Goal: Find specific page/section: Find specific page/section

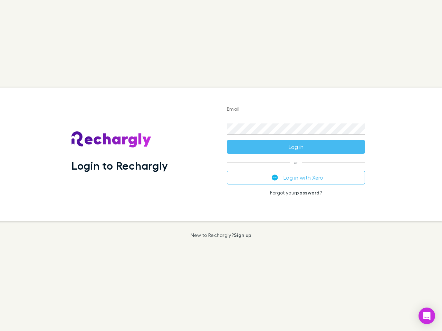
click at [221, 166] on div "Login to Rechargly" at bounding box center [143, 155] width 155 height 134
click at [296, 110] on input "Email" at bounding box center [296, 109] width 138 height 11
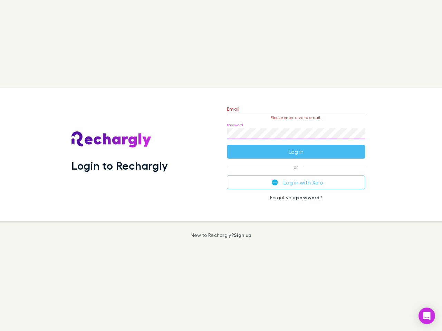
click at [296, 147] on form "Email Please enter a valid email. Password Log in" at bounding box center [296, 129] width 138 height 60
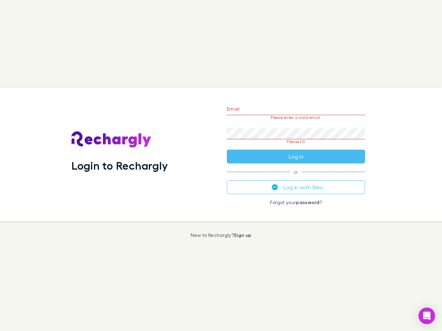
click at [296, 178] on div "Email Please enter a valid email. Password Please fill Log in or Log in with Xe…" at bounding box center [295, 155] width 149 height 134
click at [426, 316] on icon "Open Intercom Messenger" at bounding box center [426, 316] width 7 height 8
